Goal: Error: Check status

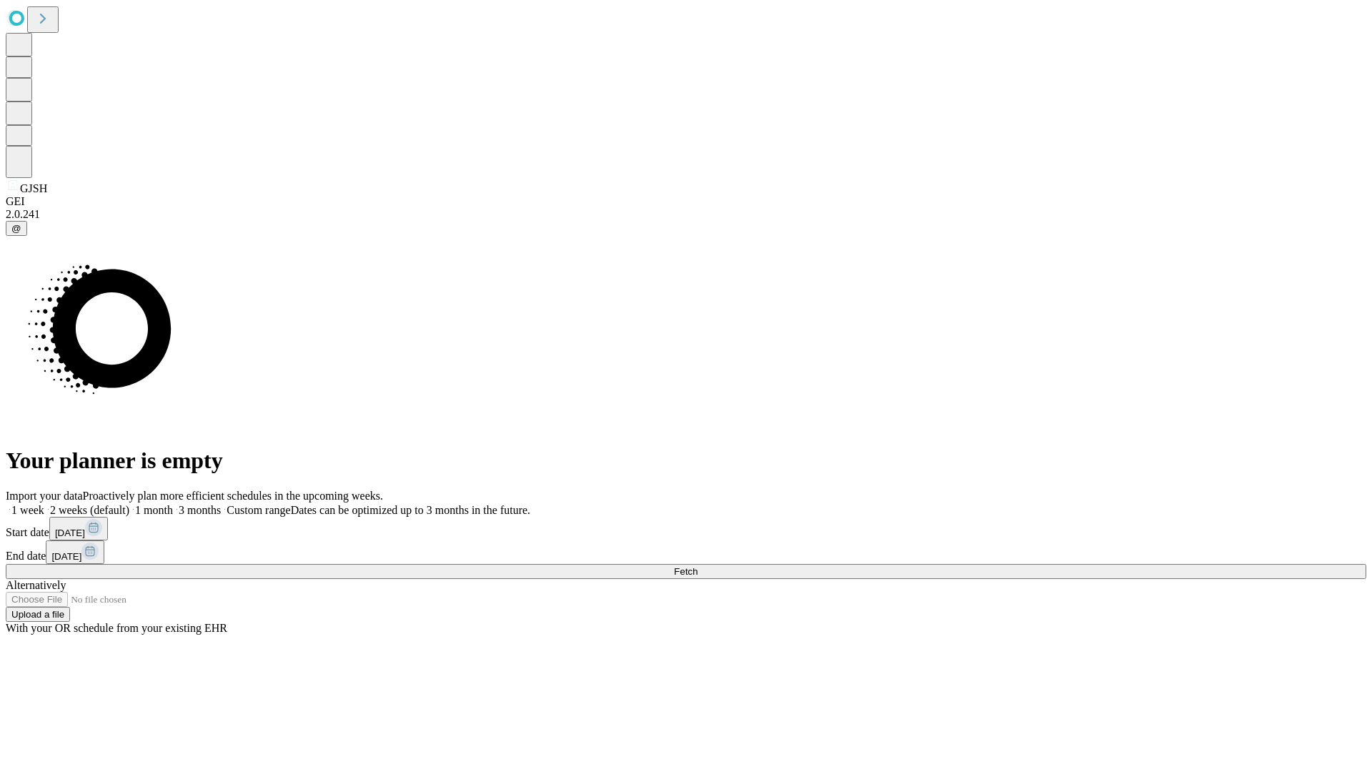
click at [697, 566] on span "Fetch" at bounding box center [686, 571] width 24 height 11
